Goal: Transaction & Acquisition: Purchase product/service

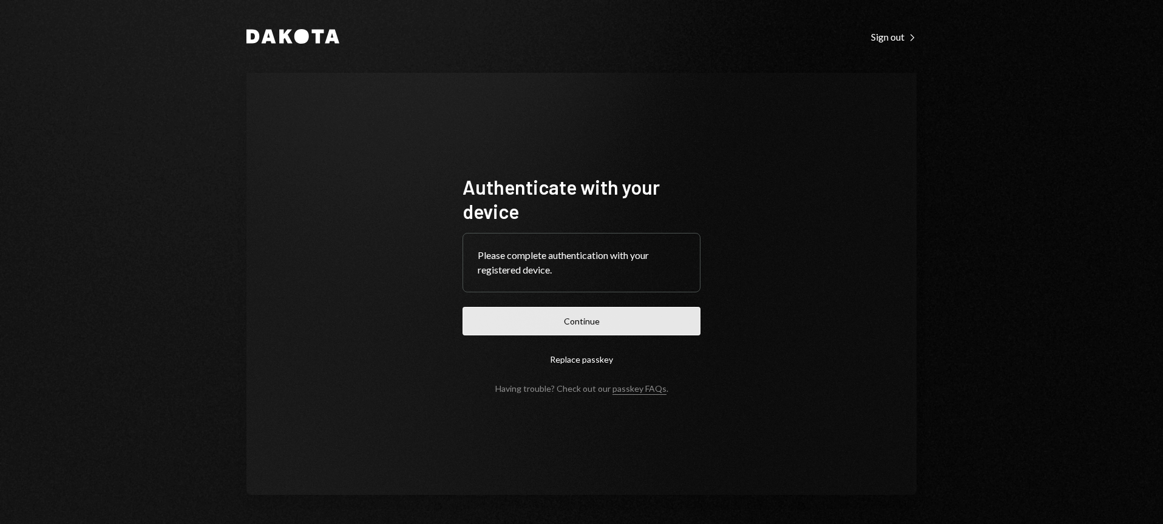
click at [618, 323] on button "Continue" at bounding box center [581, 321] width 238 height 29
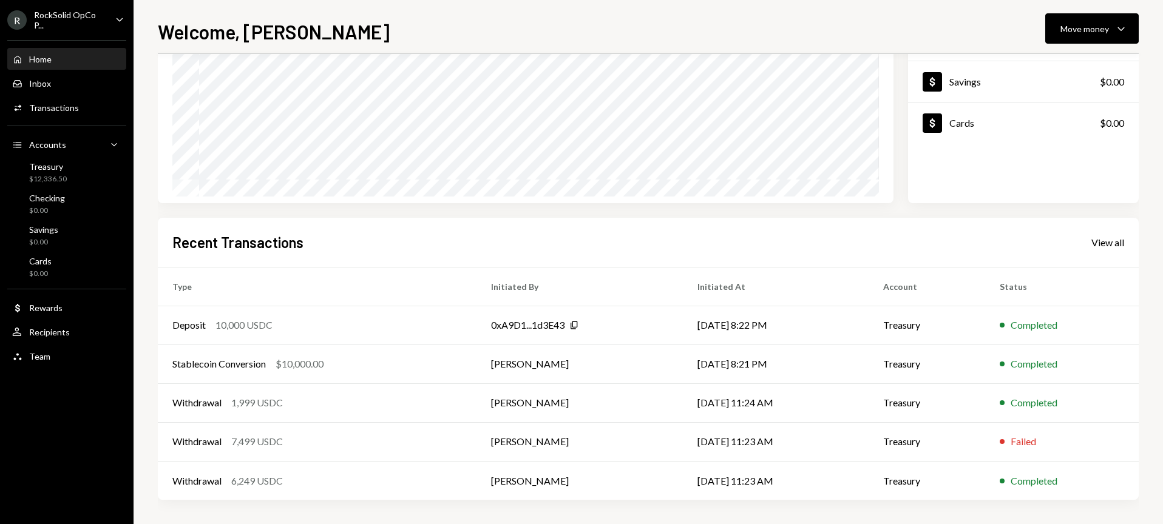
scroll to position [149, 0]
click at [400, 439] on div "Withdrawal 7,499 USDC" at bounding box center [316, 442] width 289 height 15
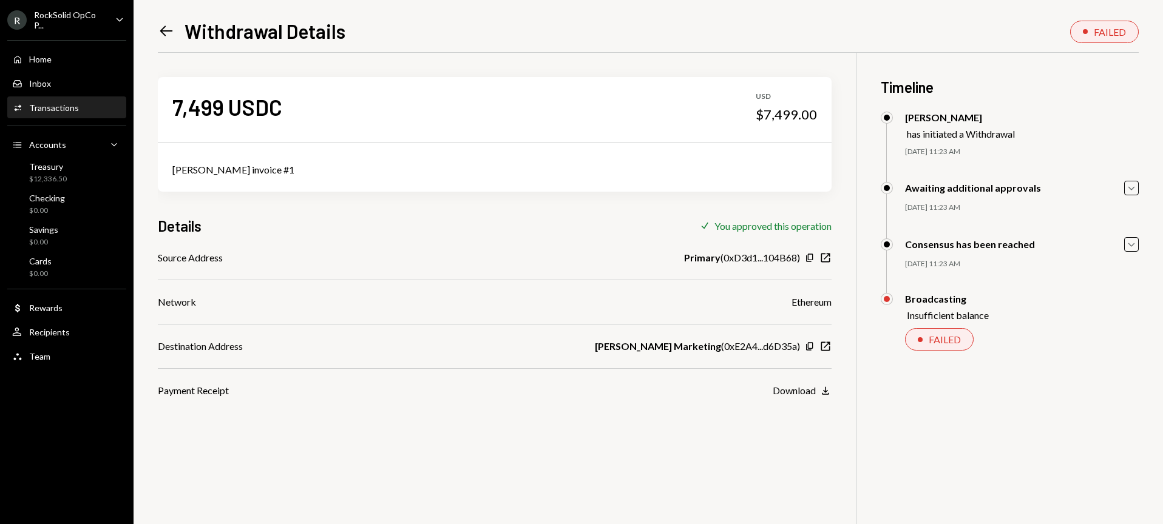
drag, startPoint x: 209, startPoint y: 112, endPoint x: 218, endPoint y: 112, distance: 9.1
click at [209, 112] on div "7,499 USDC" at bounding box center [227, 106] width 110 height 27
drag, startPoint x: 223, startPoint y: 112, endPoint x: 158, endPoint y: 113, distance: 64.9
click at [158, 113] on div "7,499 USDC USD $7,499.00" at bounding box center [495, 107] width 674 height 61
copy div "7,499"
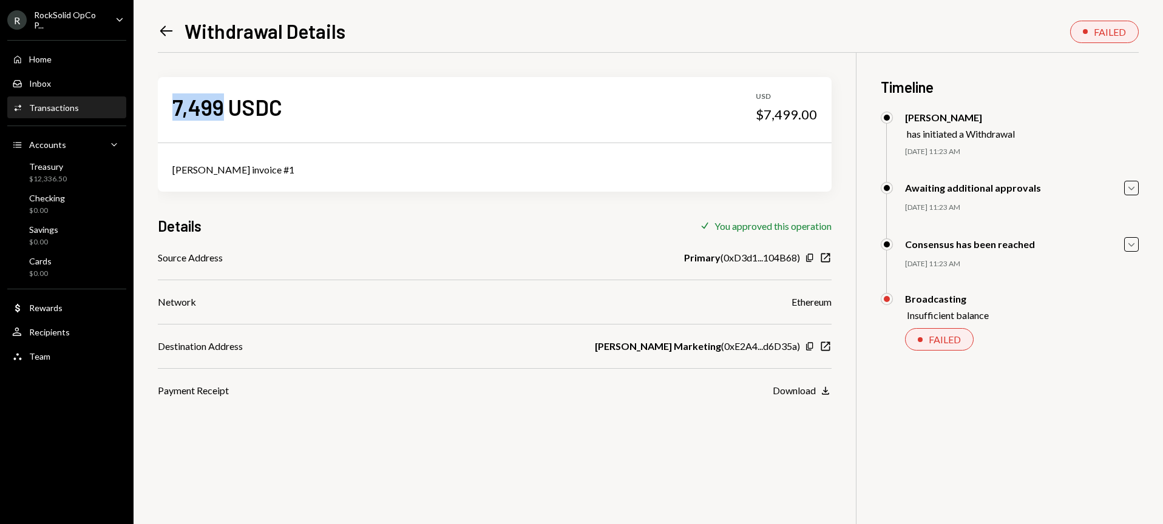
click at [169, 34] on icon "Left Arrow" at bounding box center [166, 30] width 17 height 17
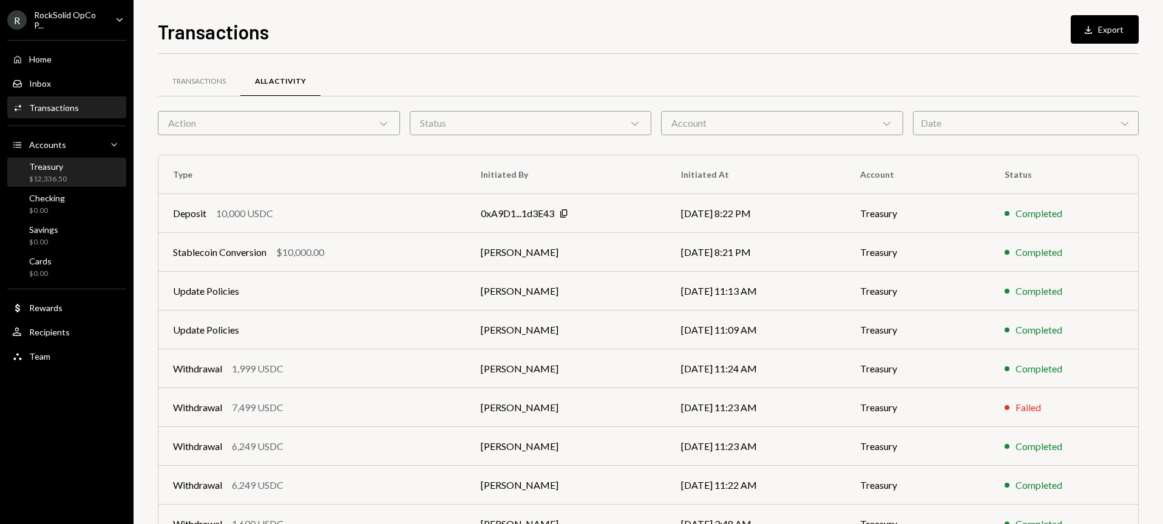
click at [79, 174] on div "Treasury $12,336.50" at bounding box center [66, 172] width 109 height 23
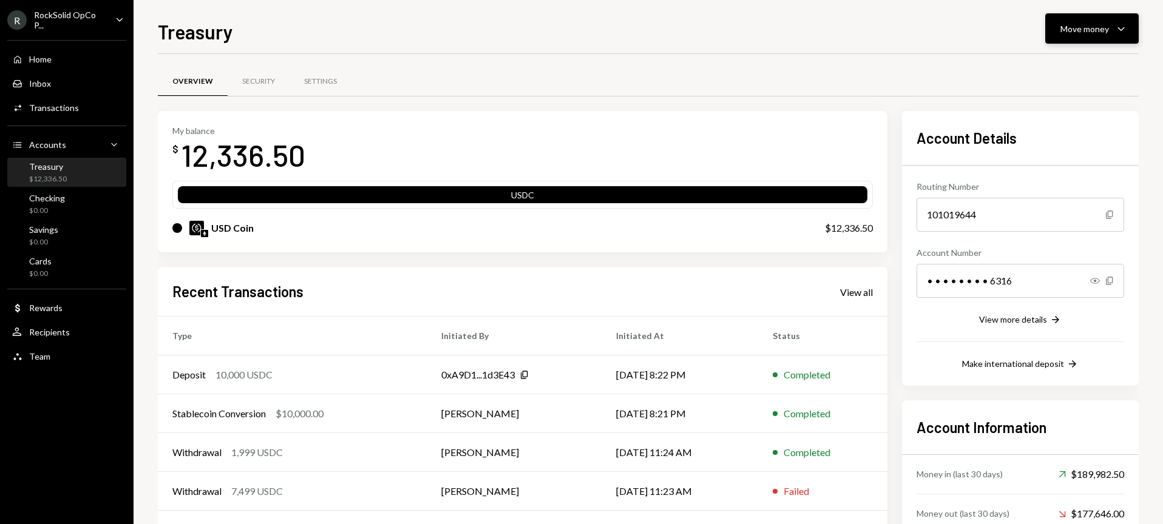
click at [1087, 25] on div "Move money" at bounding box center [1084, 28] width 49 height 13
click at [1063, 73] on div "Withdraw Send" at bounding box center [1072, 65] width 121 height 27
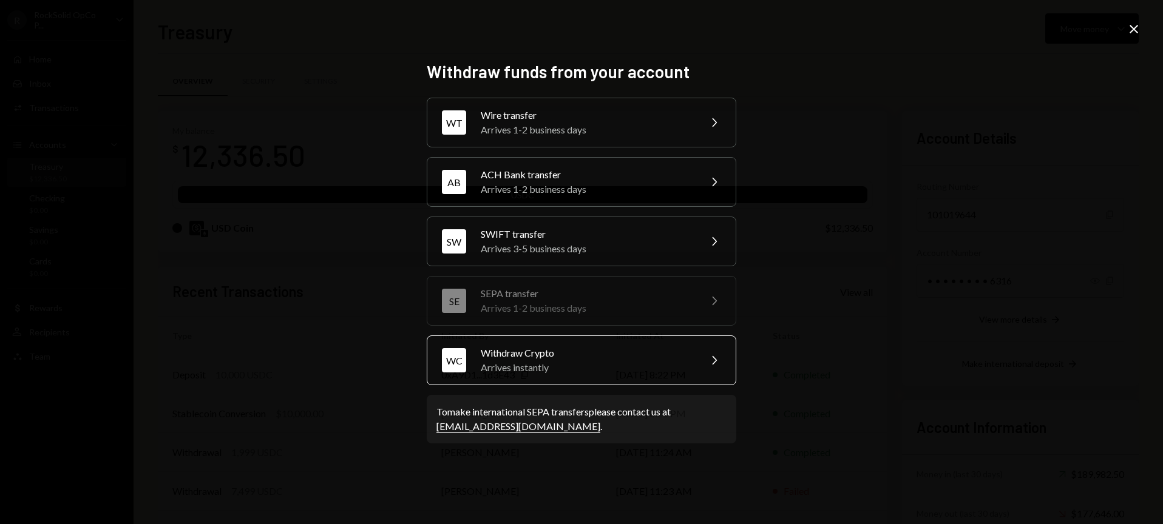
click at [527, 368] on div "Arrives instantly" at bounding box center [586, 367] width 211 height 15
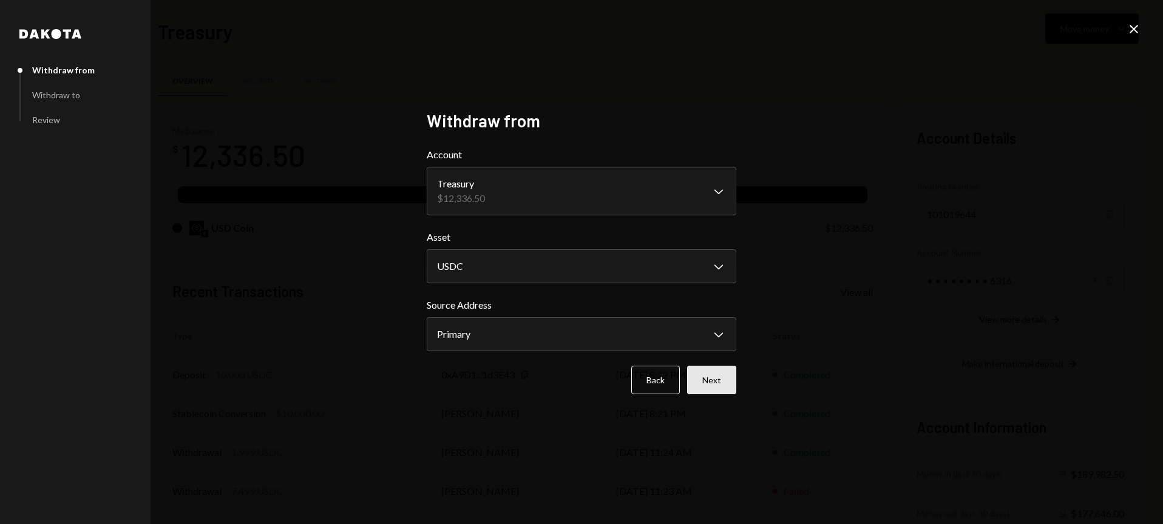
click at [721, 385] on button "Next" at bounding box center [711, 380] width 49 height 29
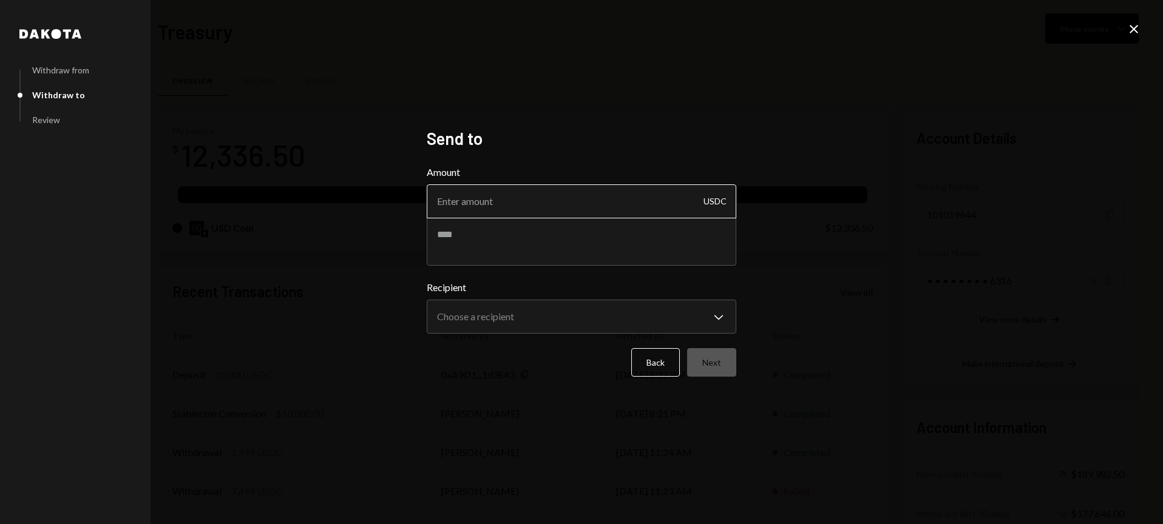
click at [540, 209] on input "Amount" at bounding box center [581, 201] width 309 height 34
paste input "7499"
type input "7499"
click at [510, 244] on textarea at bounding box center [581, 241] width 309 height 49
type textarea "**********"
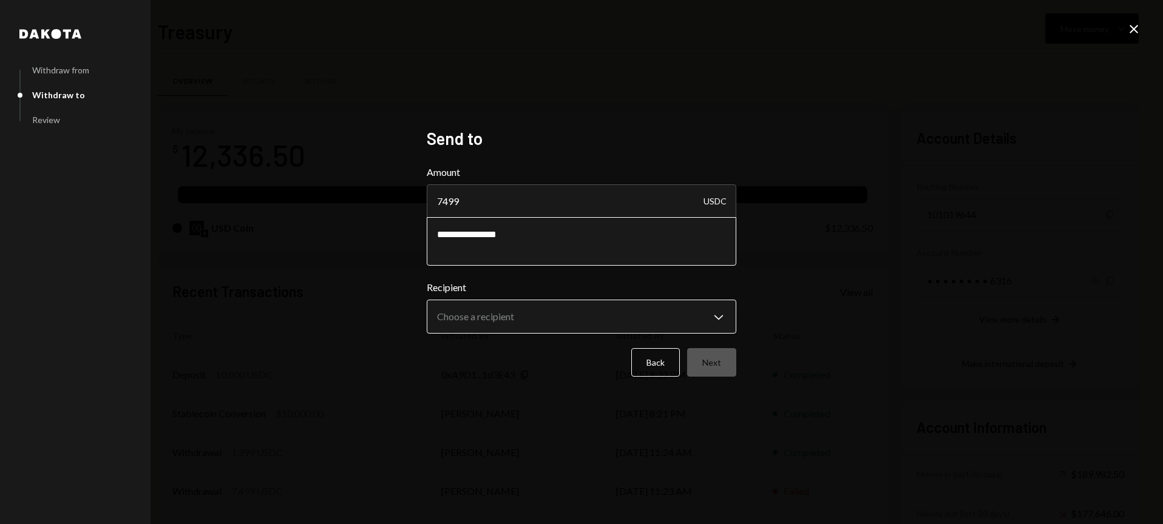
click at [519, 316] on body "R RockSolid OpCo P... Caret Down Home Home Inbox Inbox Activities Transactions …" at bounding box center [581, 262] width 1163 height 524
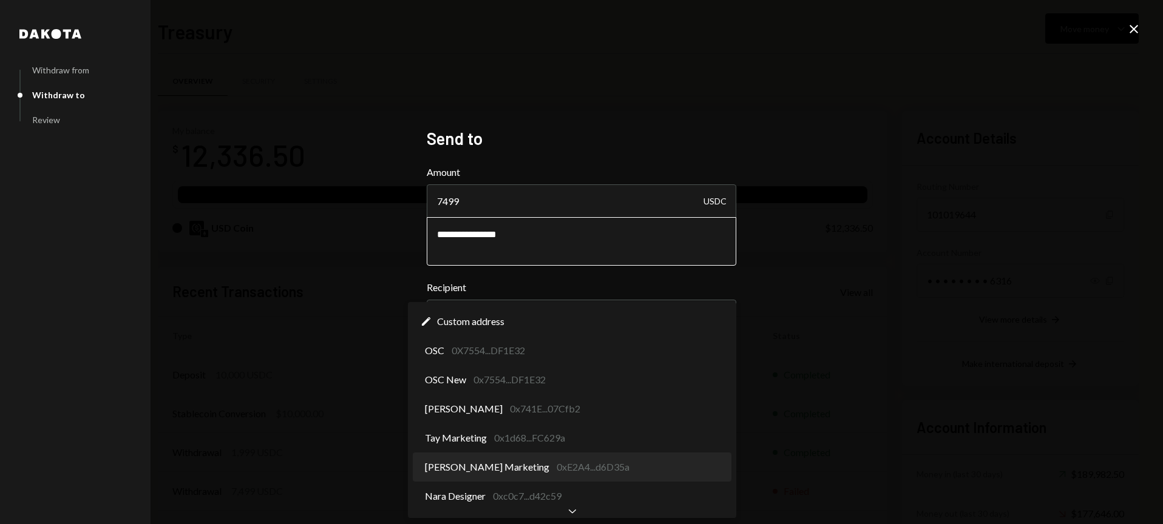
select select "**********"
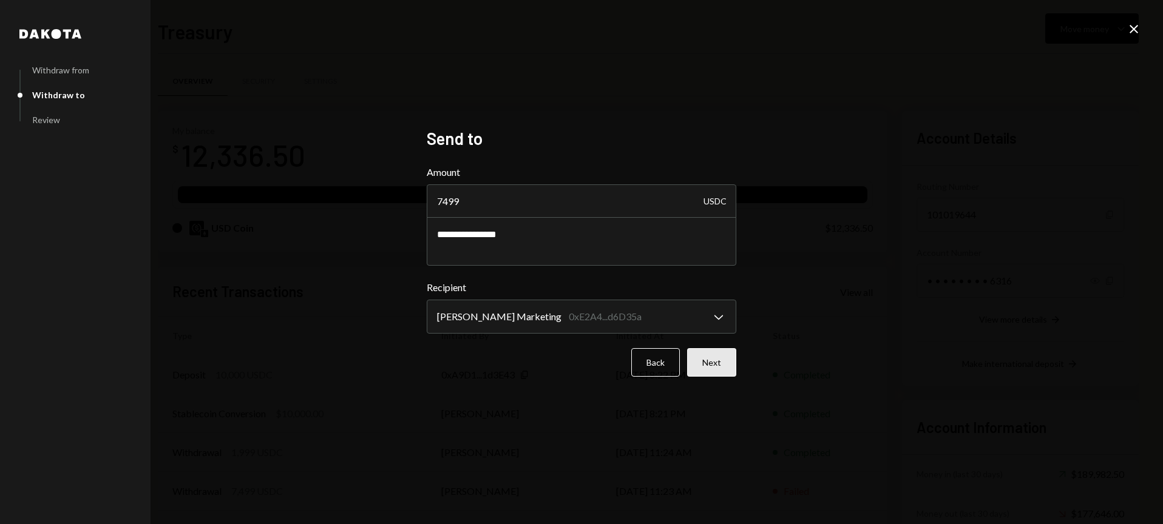
click at [711, 357] on button "Next" at bounding box center [711, 362] width 49 height 29
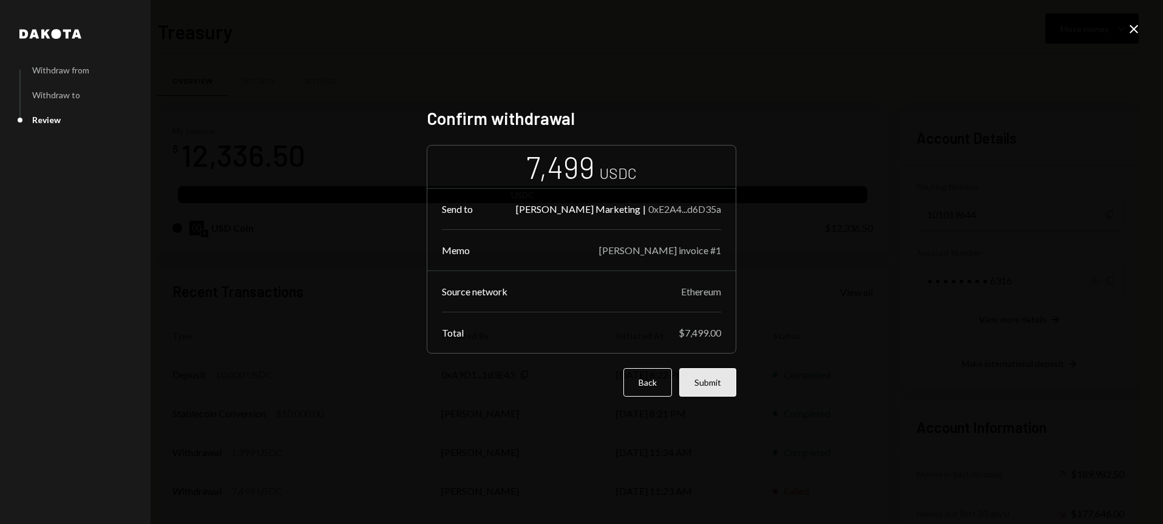
click at [708, 380] on button "Submit" at bounding box center [707, 382] width 57 height 29
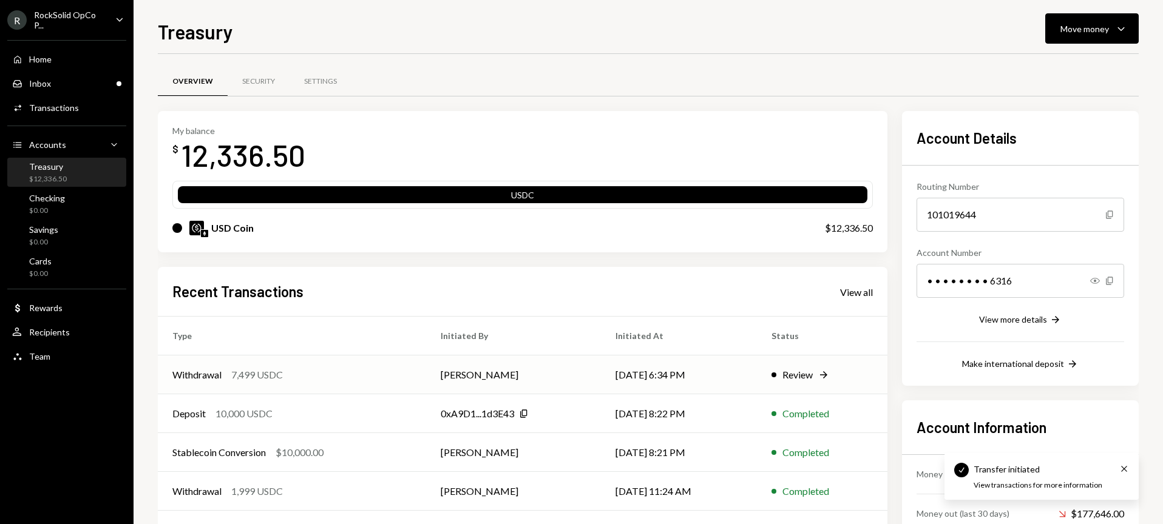
click at [548, 376] on td "Benjamin Ward" at bounding box center [513, 375] width 174 height 39
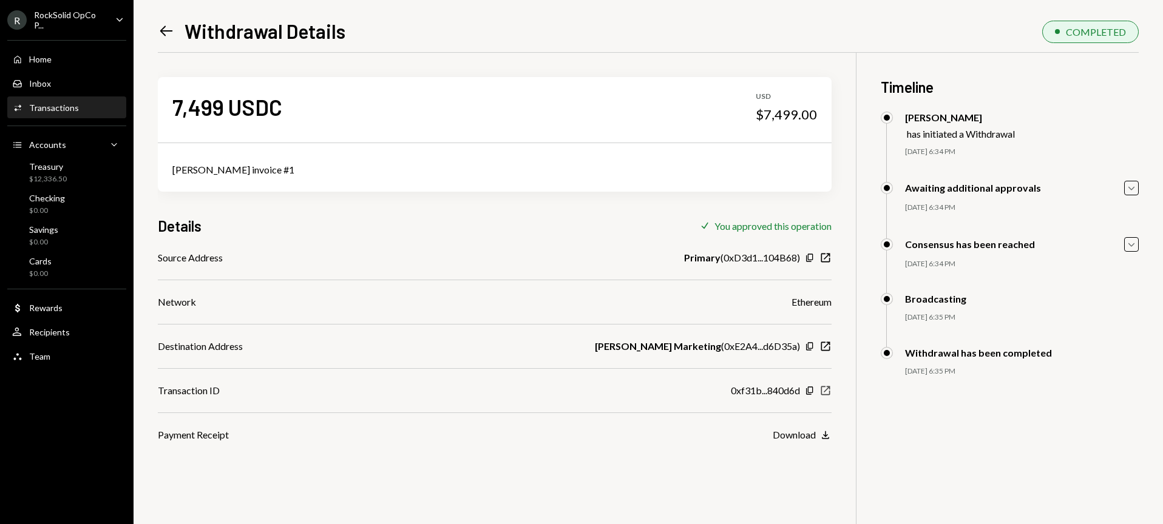
click at [828, 391] on icon "New Window" at bounding box center [825, 391] width 12 height 12
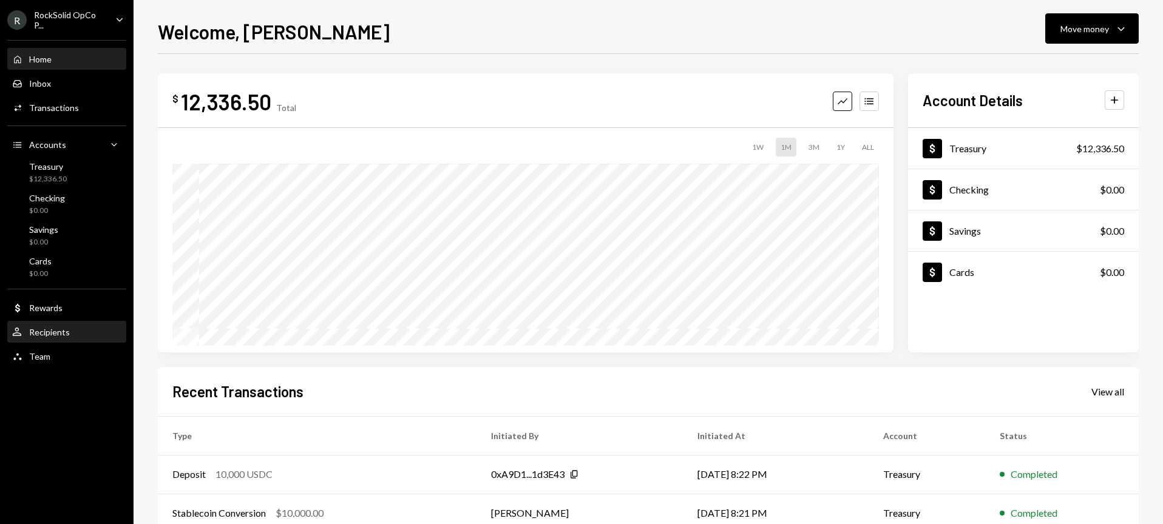
click at [49, 335] on div "Recipients" at bounding box center [49, 332] width 41 height 10
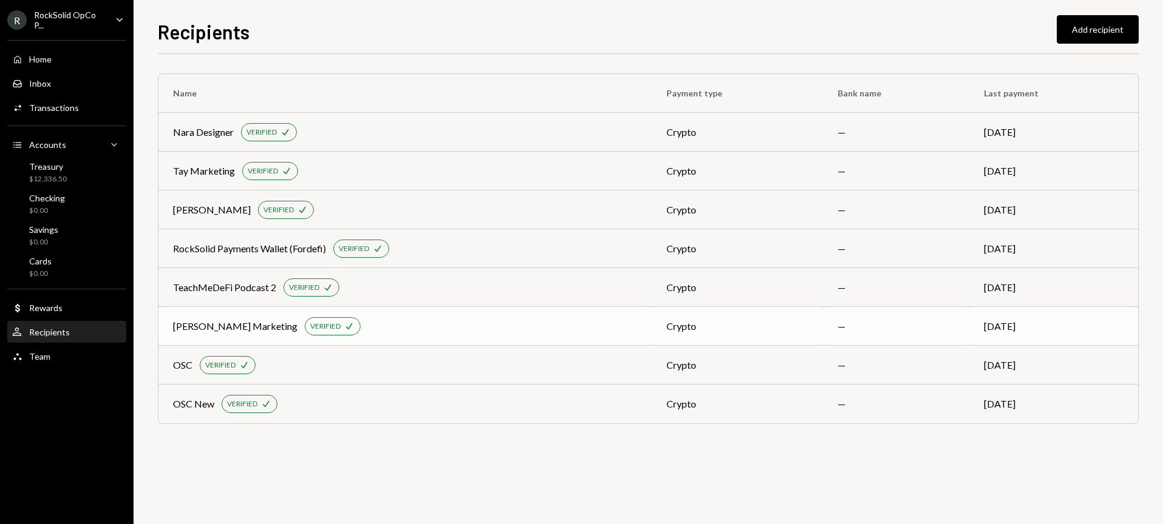
click at [587, 326] on div "[PERSON_NAME] Marketing VERIFIED Check" at bounding box center [405, 326] width 464 height 18
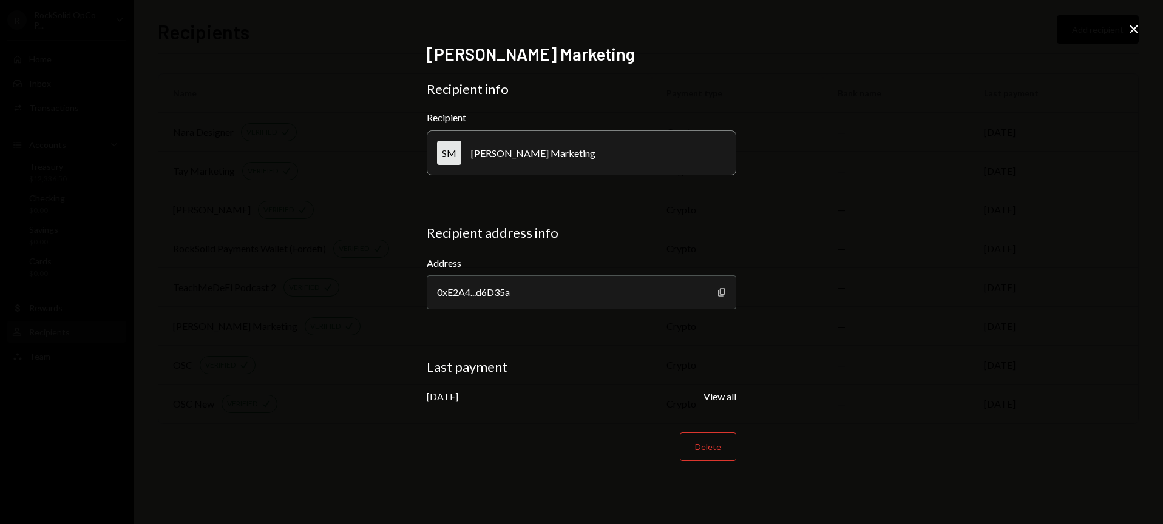
click at [717, 292] on icon "Copy" at bounding box center [722, 293] width 10 height 10
